Goal: Information Seeking & Learning: Learn about a topic

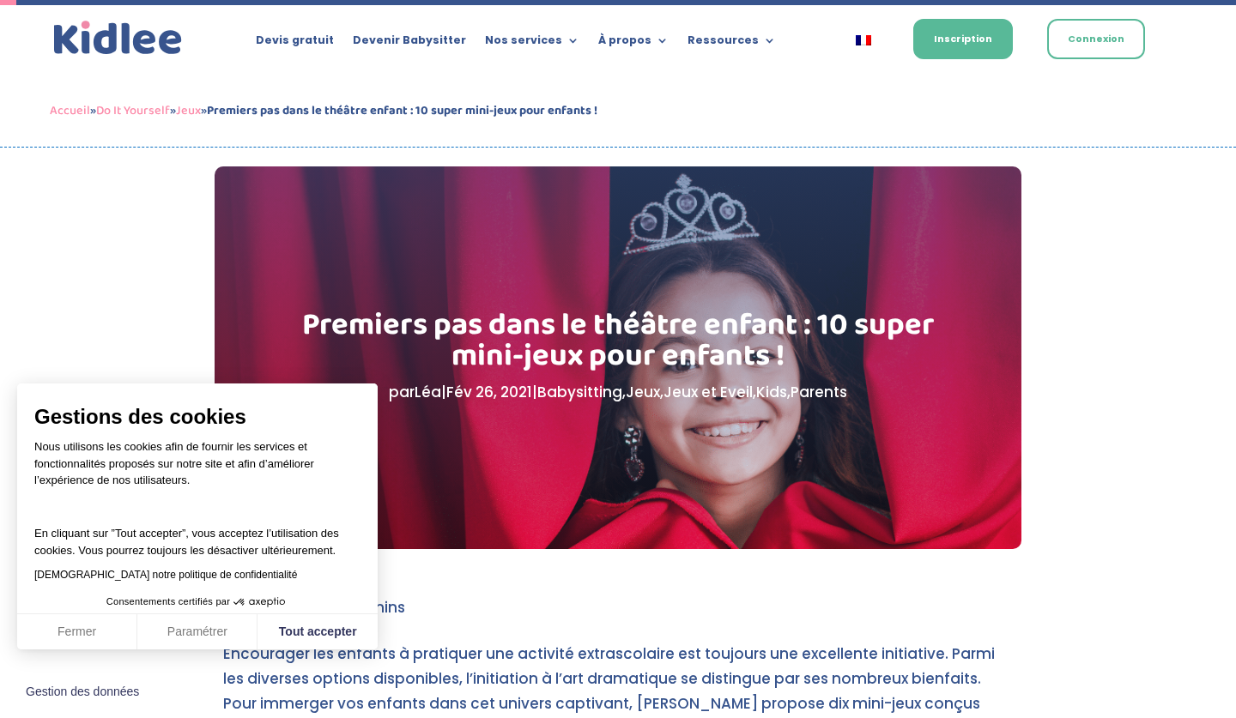
scroll to position [100, 0]
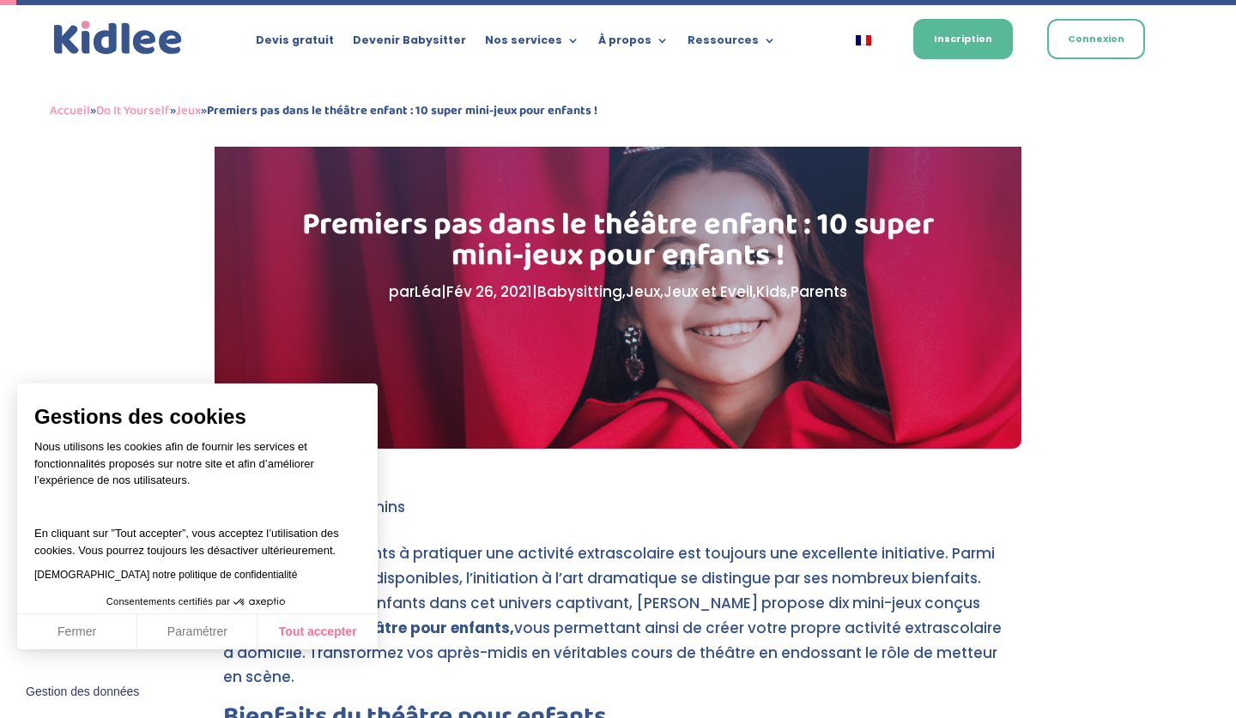
click at [312, 633] on button "Tout accepter" at bounding box center [317, 632] width 120 height 36
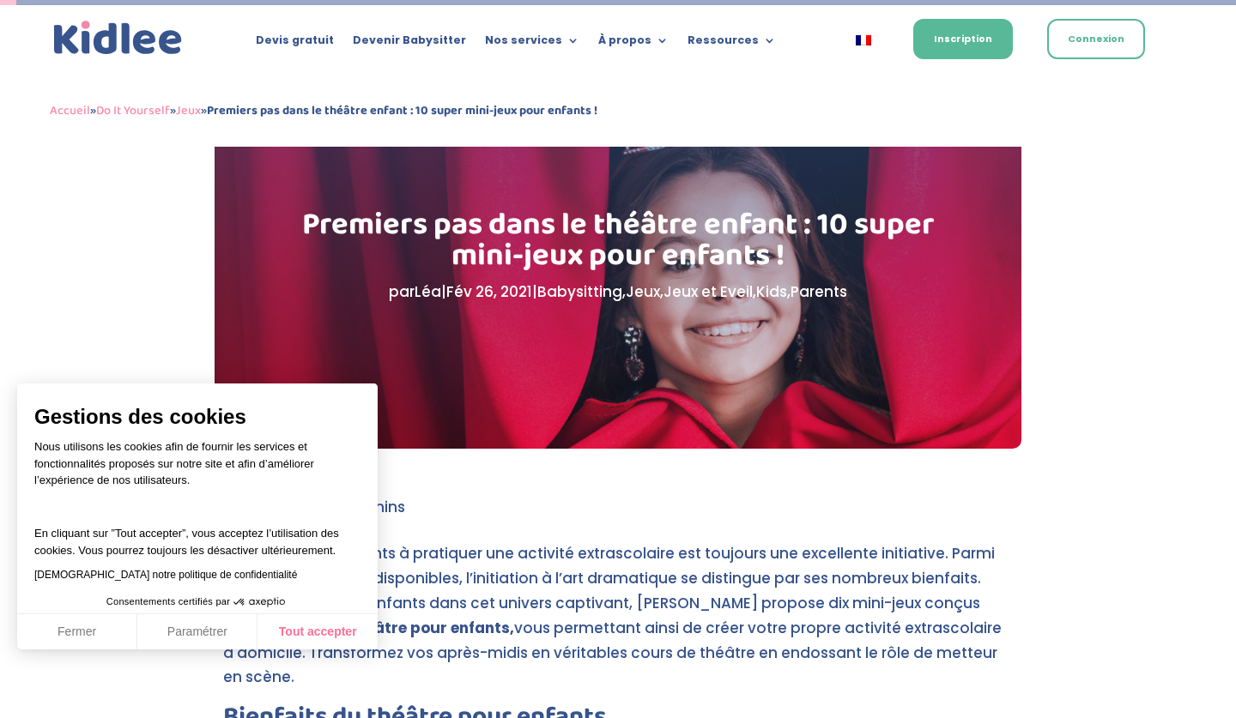
checkbox input "true"
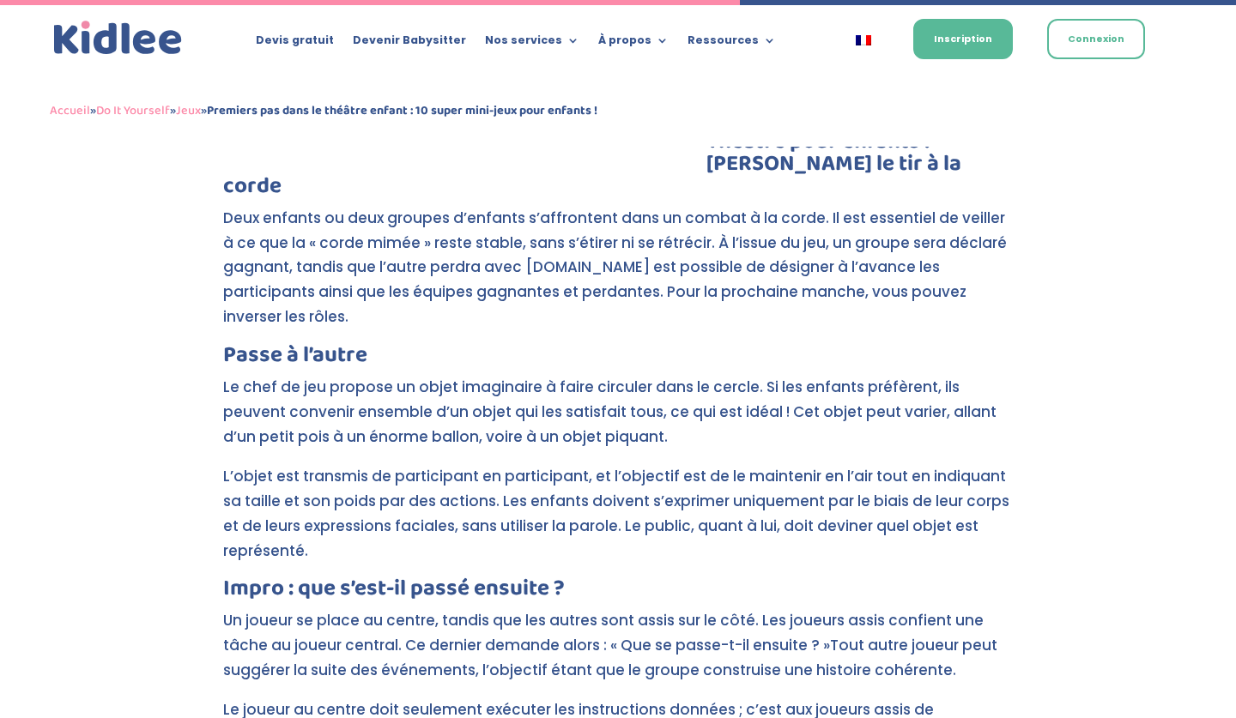
scroll to position [5058, 0]
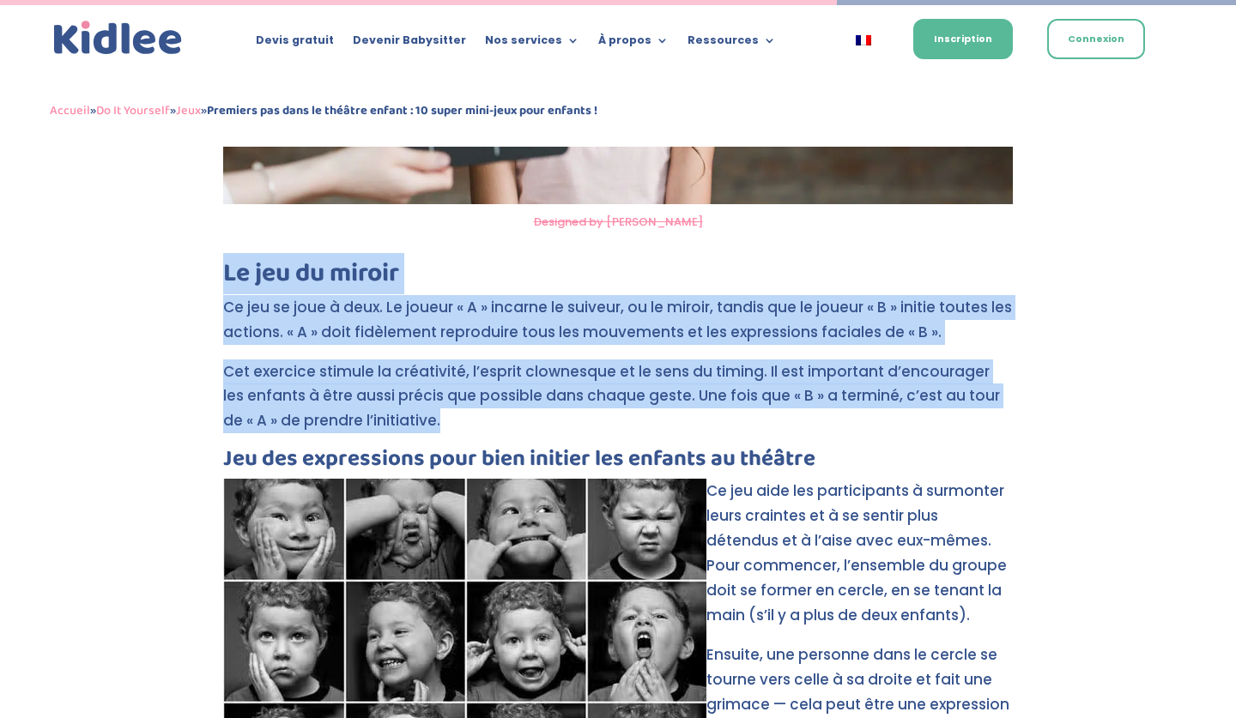
drag, startPoint x: 226, startPoint y: 172, endPoint x: 523, endPoint y: 316, distance: 330.5
copy div "Le jeu du miroir Ce jeu se joue à deux. Le joueur « A » incarne le suiveur, ou …"
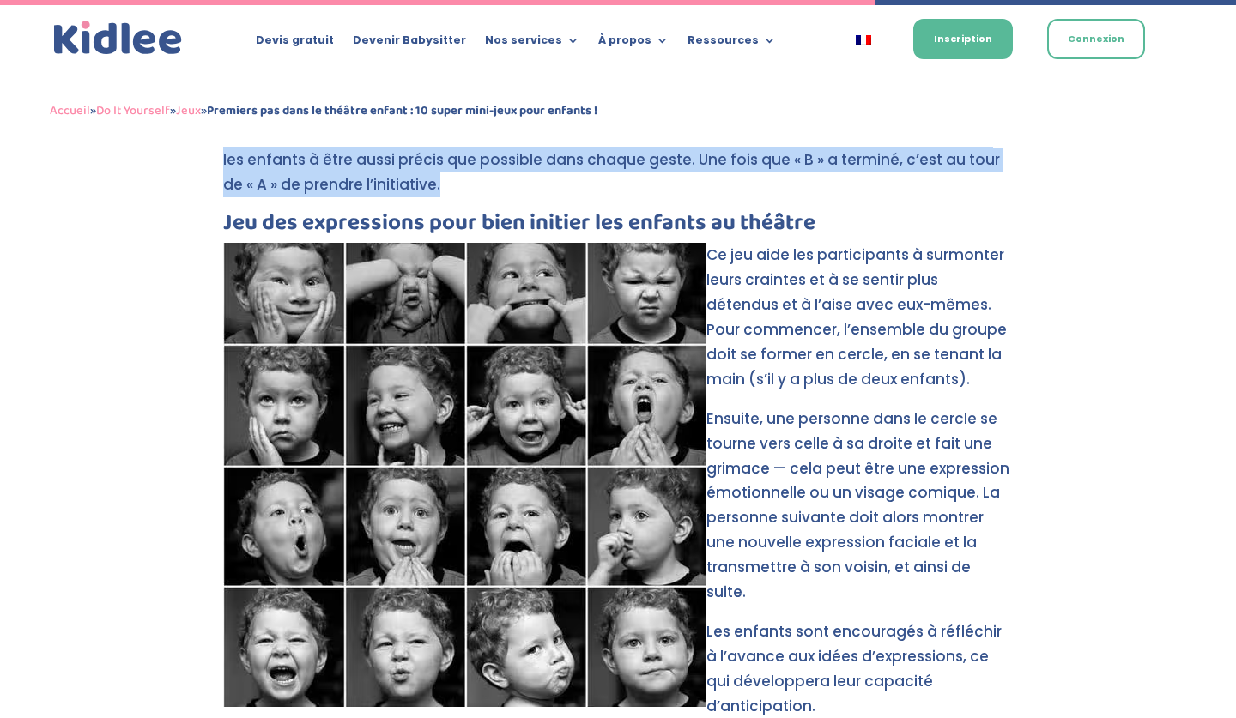
scroll to position [5251, 0]
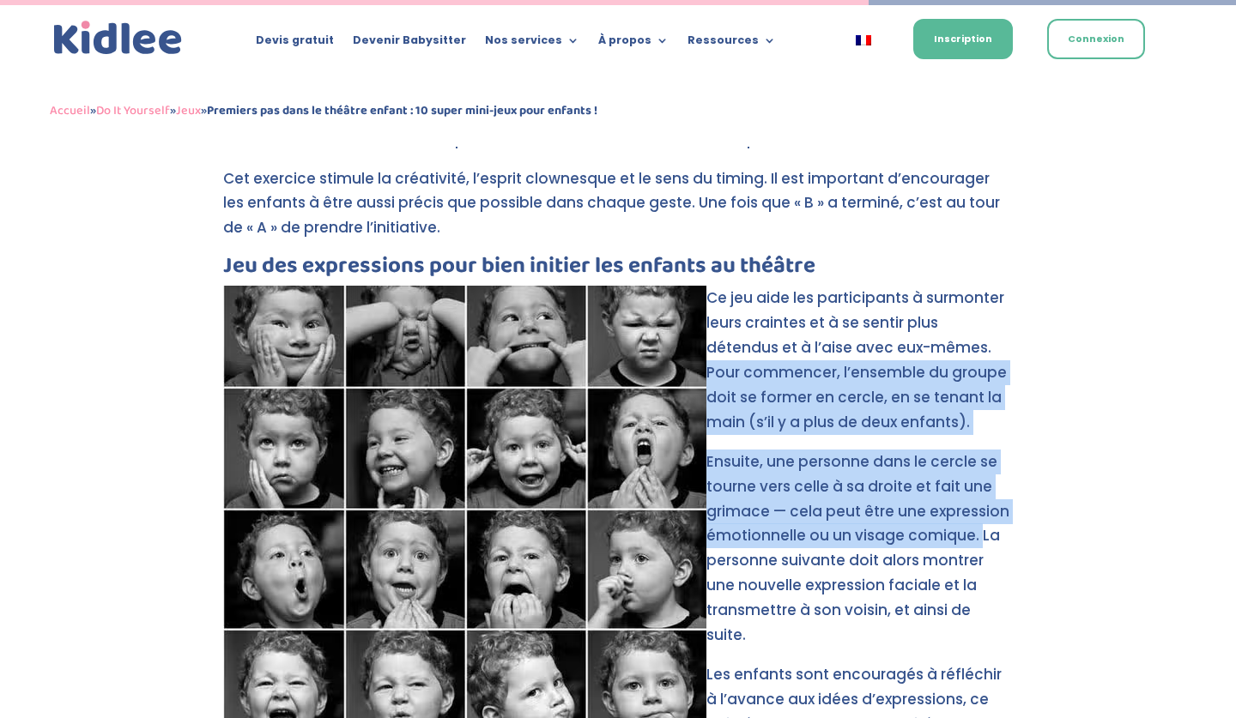
drag, startPoint x: 979, startPoint y: 436, endPoint x: 922, endPoint y: 249, distance: 195.7
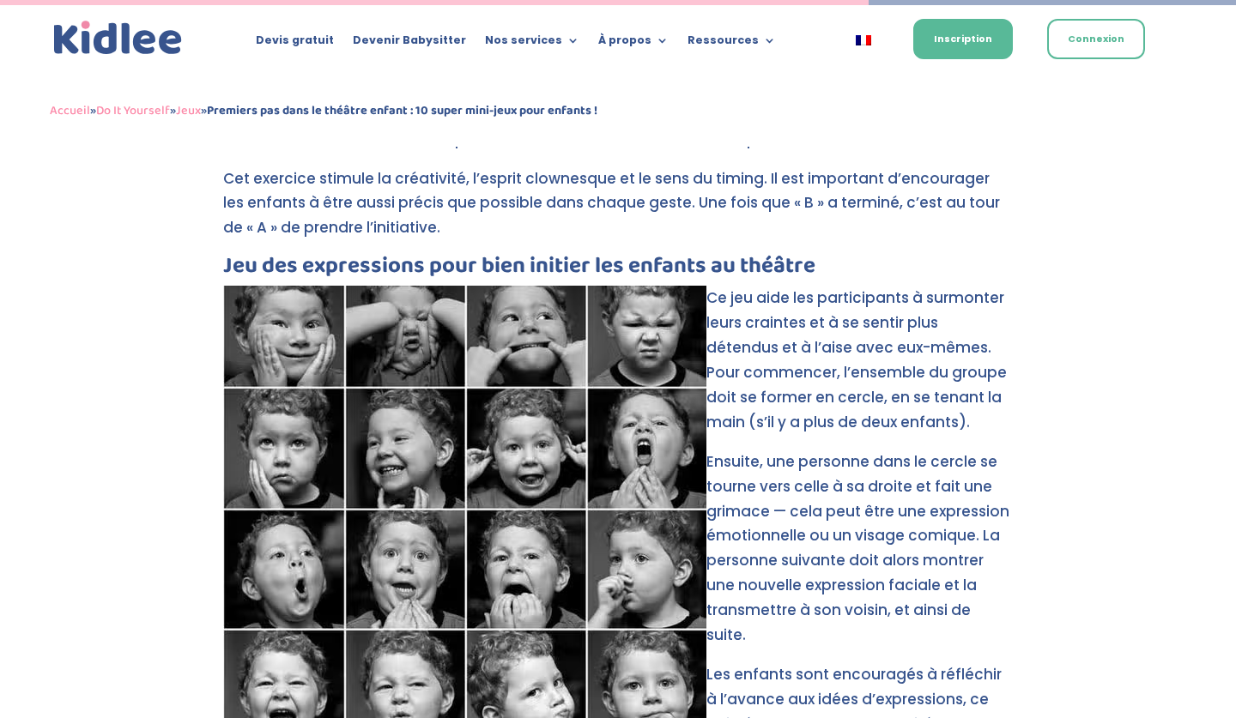
click at [989, 514] on p "Ensuite, une personne dans le cercle se tourne vers celle à sa droite et fait u…" at bounding box center [618, 556] width 790 height 213
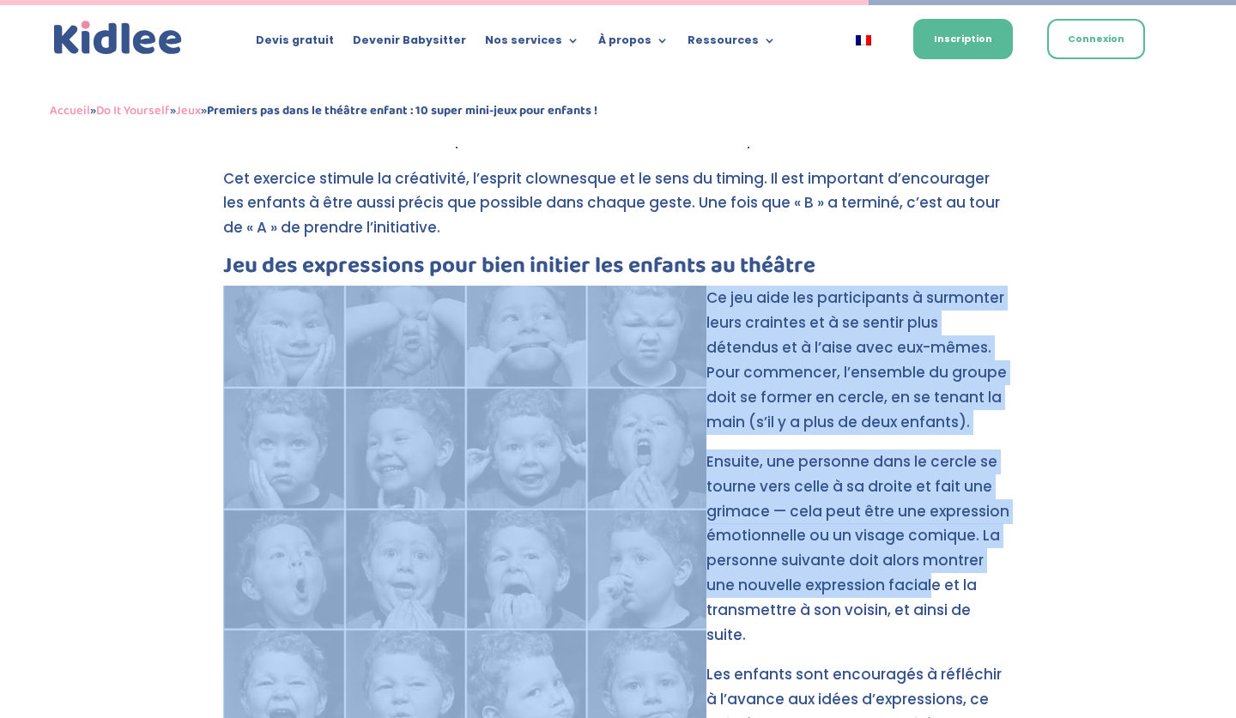
drag, startPoint x: 1017, startPoint y: 511, endPoint x: 897, endPoint y: 487, distance: 122.5
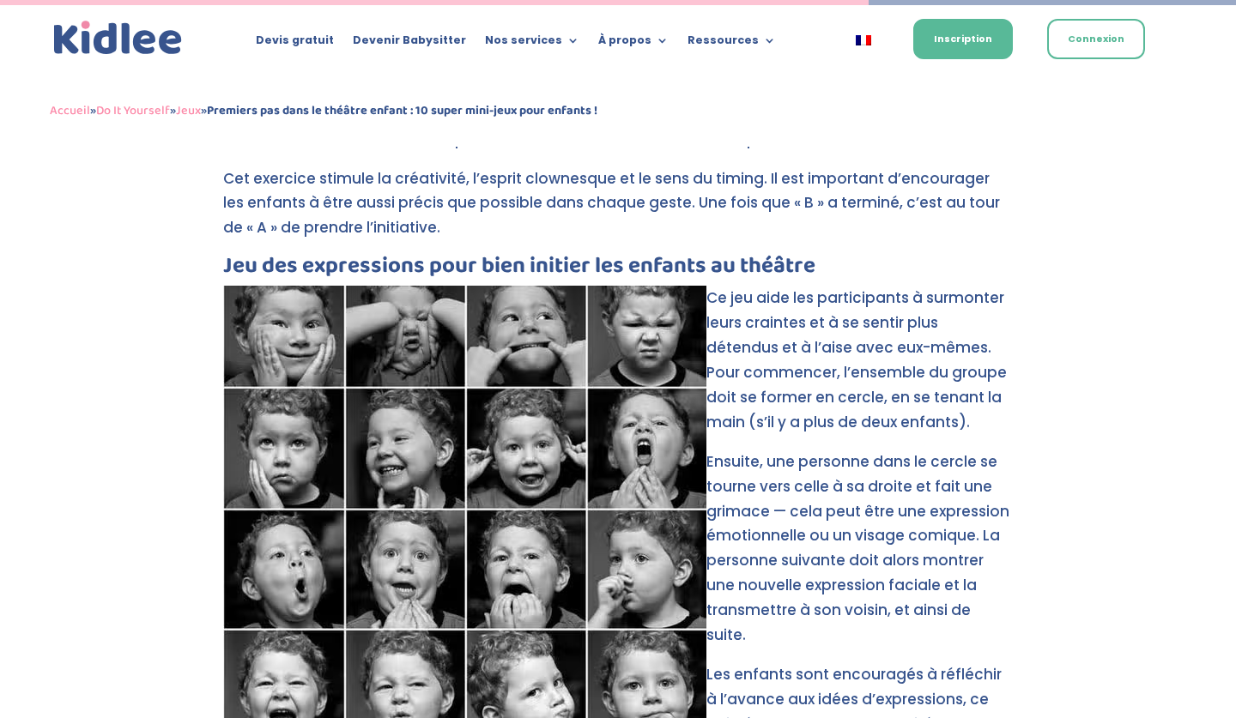
click at [969, 507] on p "Ensuite, une personne dans le cercle se tourne vers celle à sa droite et fait u…" at bounding box center [618, 556] width 790 height 213
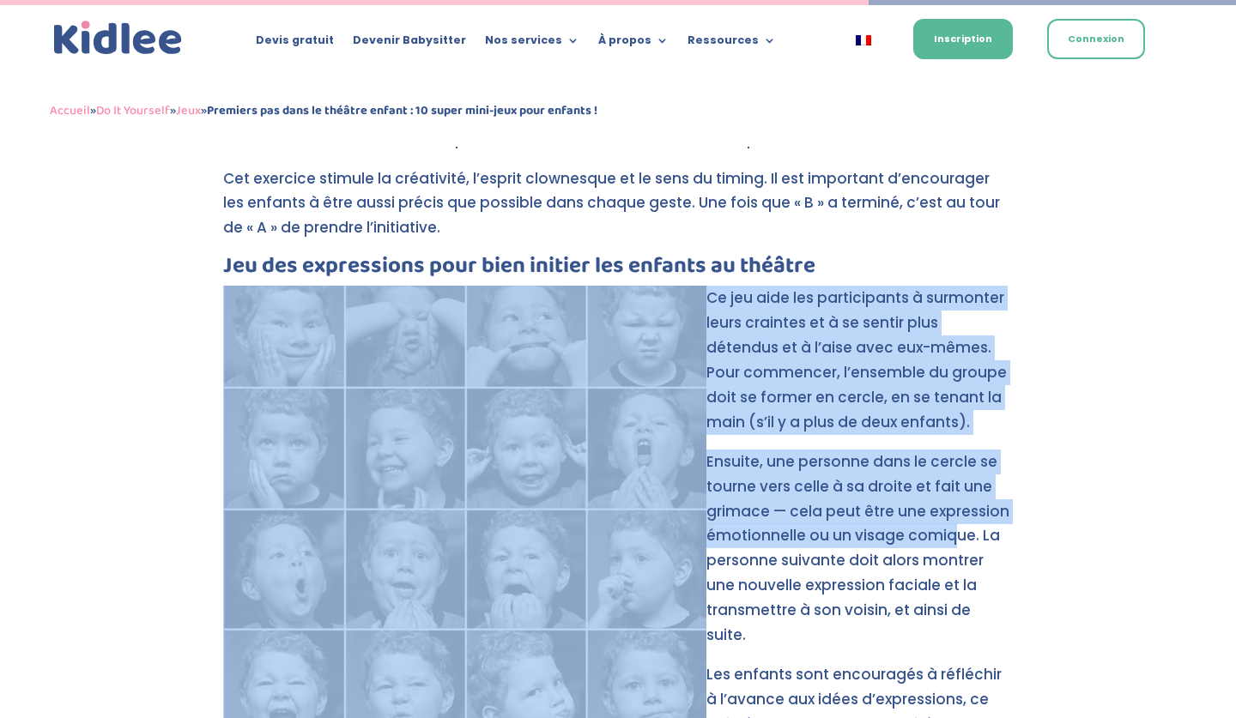
drag, startPoint x: 994, startPoint y: 502, endPoint x: 948, endPoint y: 438, distance: 78.8
click at [948, 450] on p "Ensuite, une personne dans le cercle se tourne vers celle à sa droite et fait u…" at bounding box center [618, 556] width 790 height 213
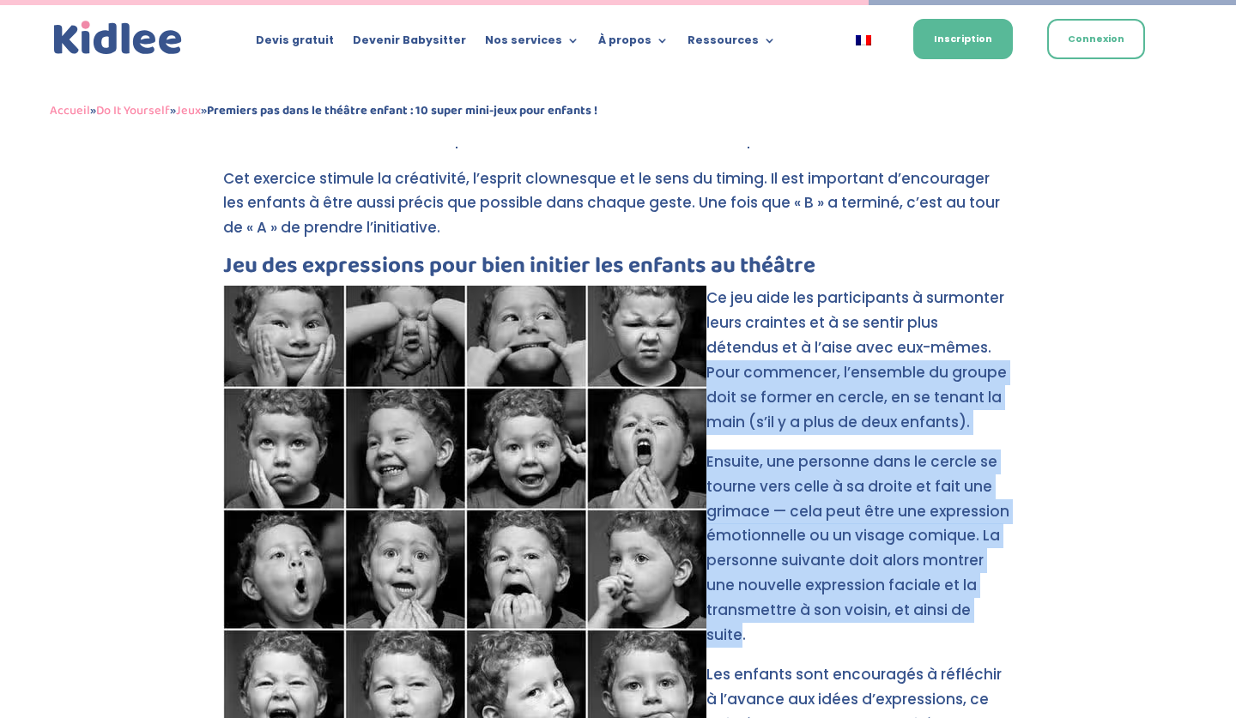
drag, startPoint x: 922, startPoint y: 251, endPoint x: 1007, endPoint y: 506, distance: 269.7
copy div "Pour commencer, l’ensemble du groupe doit se former en cercle, en se tenant la …"
